Goal: Task Accomplishment & Management: Manage account settings

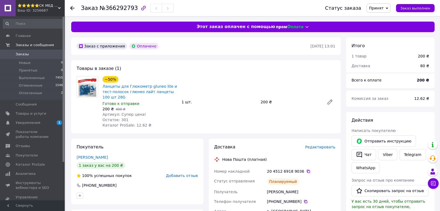
click at [384, 6] on span "Принят" at bounding box center [376, 8] width 15 height 4
click at [385, 18] on li "Выполнен" at bounding box center [381, 19] width 29 height 8
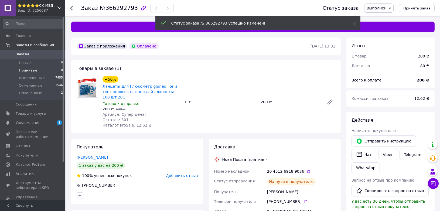
click at [28, 69] on span "Принятые" at bounding box center [28, 70] width 19 height 5
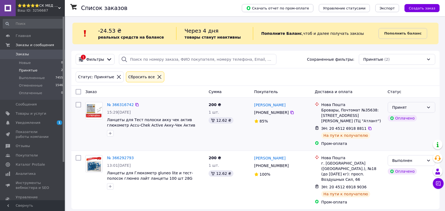
click at [402, 107] on div "Принят" at bounding box center [408, 108] width 32 height 6
click at [401, 118] on li "Выполнен" at bounding box center [411, 119] width 47 height 10
click at [277, 105] on link "[PERSON_NAME]" at bounding box center [269, 104] width 31 height 5
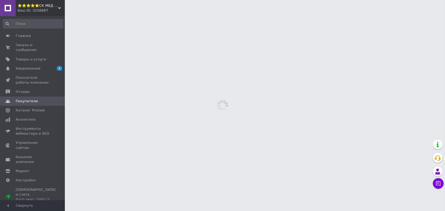
click at [277, 0] on html "⭐️⭐️⭐️⭐️⭐️СК МЕД ПЛЮС Ваш ID: 3256687 Сайт ⭐️⭐️⭐️⭐️⭐️СК МЕД ПЛЮС Кабинет покупа…" at bounding box center [222, 0] width 445 height 0
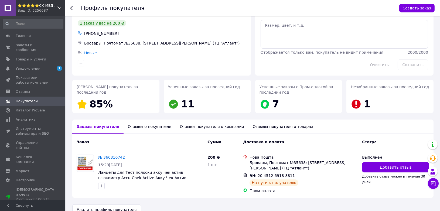
scroll to position [29, 0]
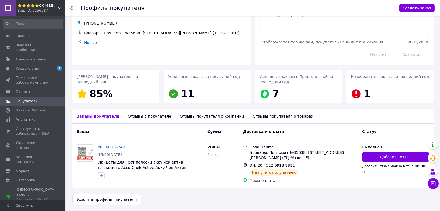
click at [151, 121] on div "Отзывы о покупателе" at bounding box center [150, 116] width 52 height 14
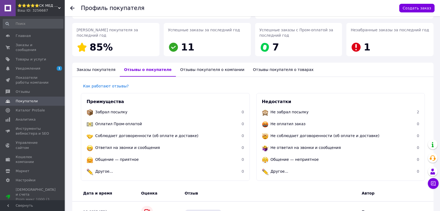
scroll to position [75, 0]
click at [188, 71] on div "Отзывы покупателя о компании" at bounding box center [212, 70] width 73 height 14
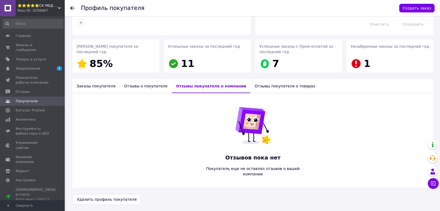
click at [251, 87] on div "Отзывы покупателя о товарах" at bounding box center [285, 86] width 69 height 14
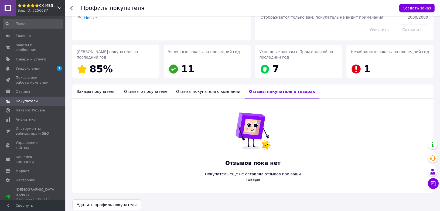
click at [110, 93] on div "Заказы покупателя" at bounding box center [96, 92] width 48 height 14
